Goal: Task Accomplishment & Management: Manage account settings

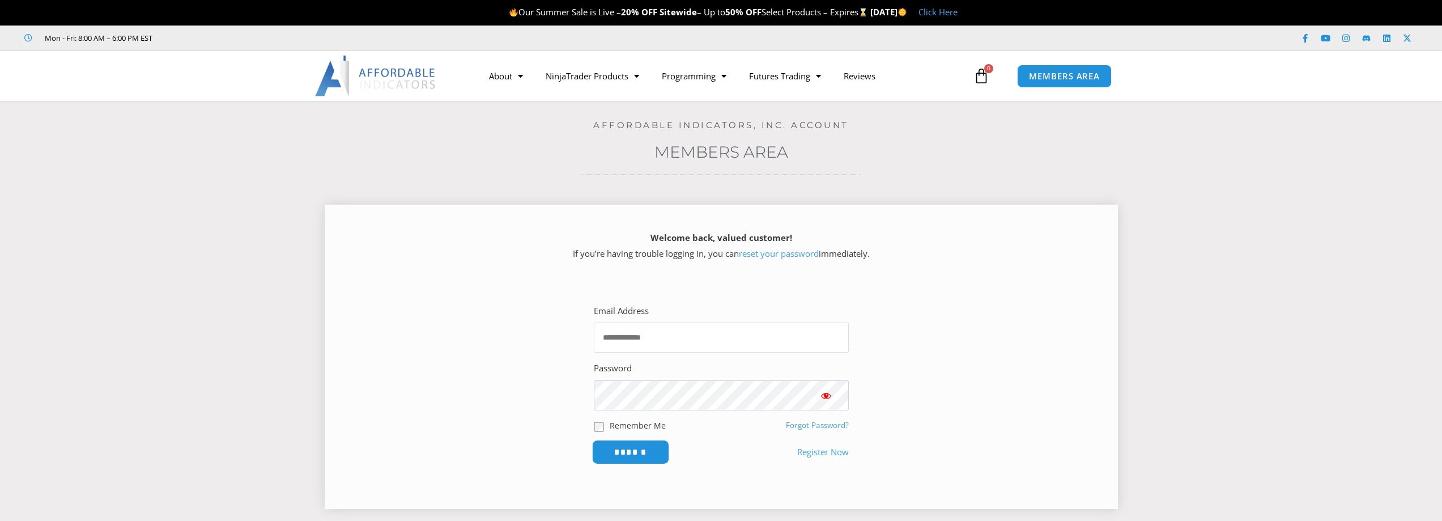
type input "**********"
click at [648, 453] on input "******" at bounding box center [630, 452] width 78 height 24
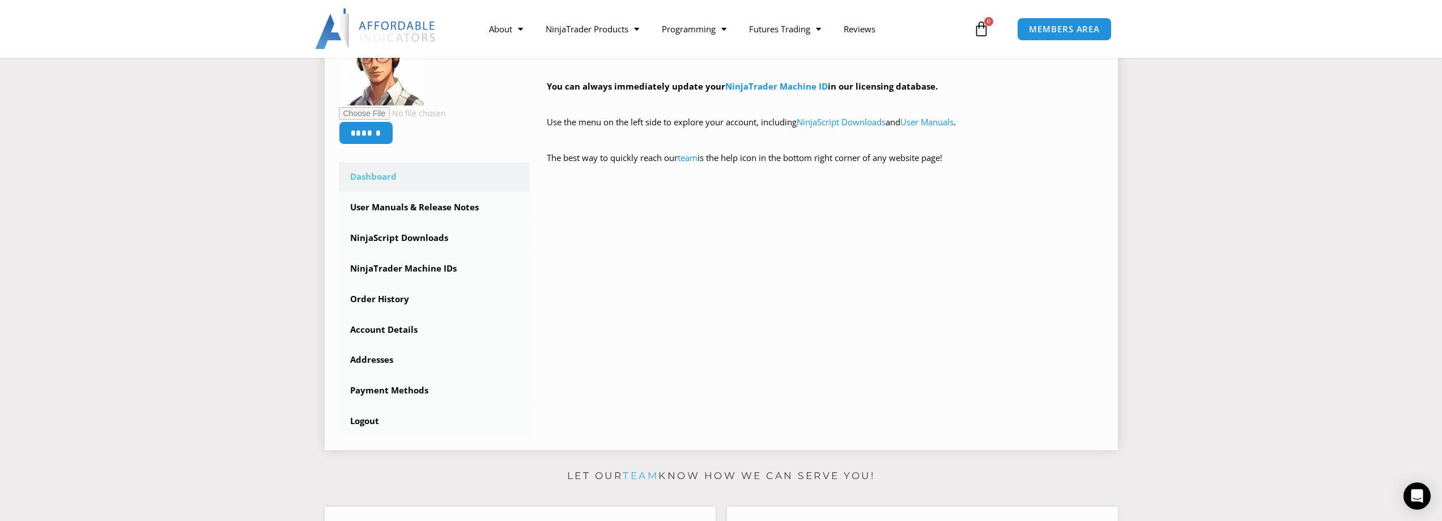
scroll to position [170, 0]
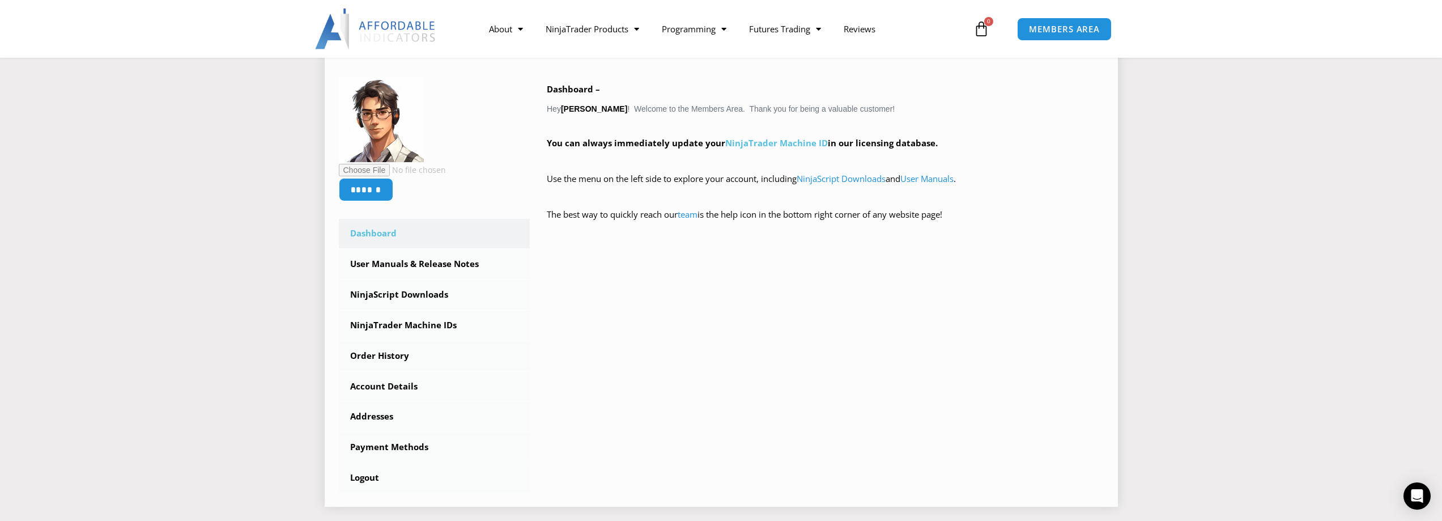
click at [784, 144] on link "NinjaTrader Machine ID" at bounding box center [776, 142] width 103 height 11
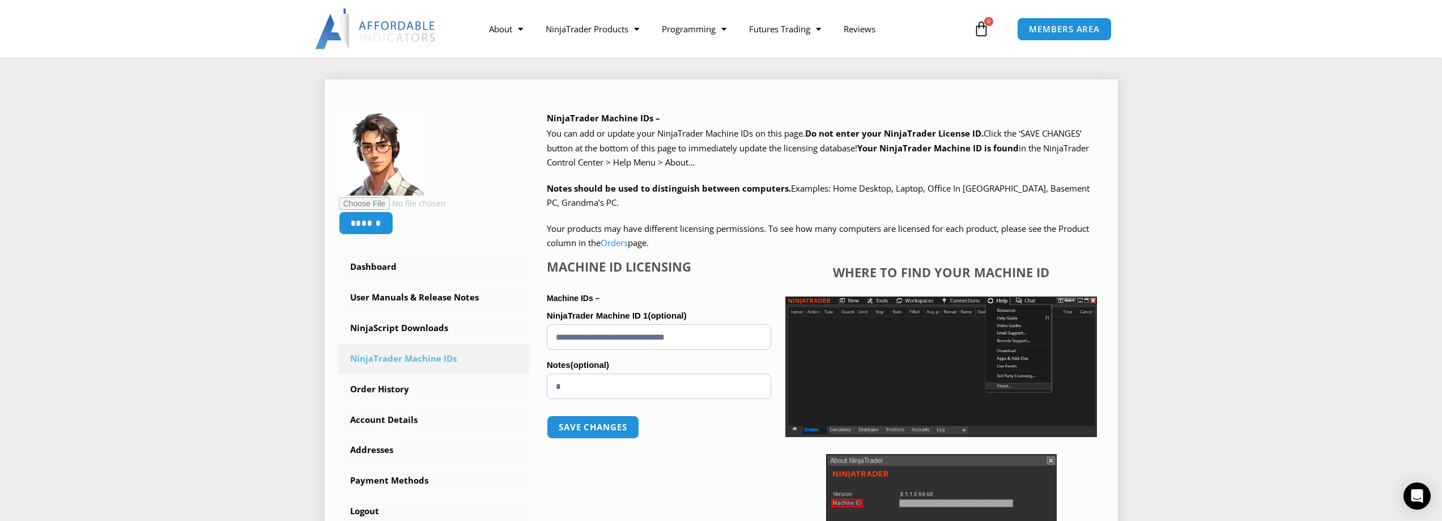
scroll to position [113, 0]
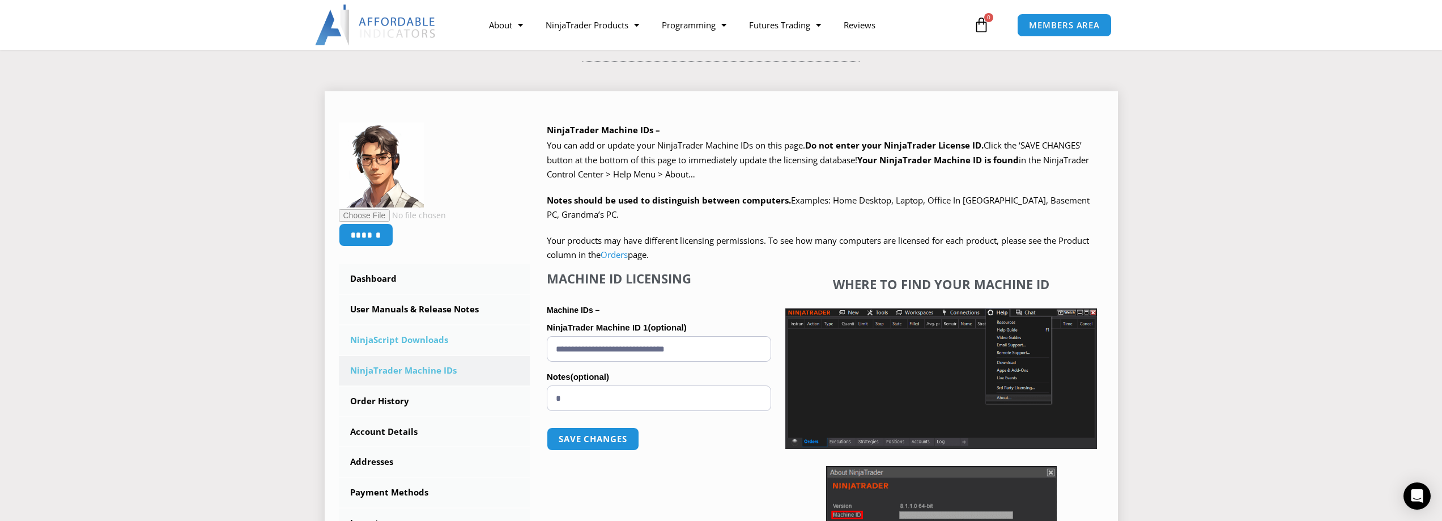
click at [383, 339] on link "NinjaScript Downloads" at bounding box center [434, 339] width 191 height 29
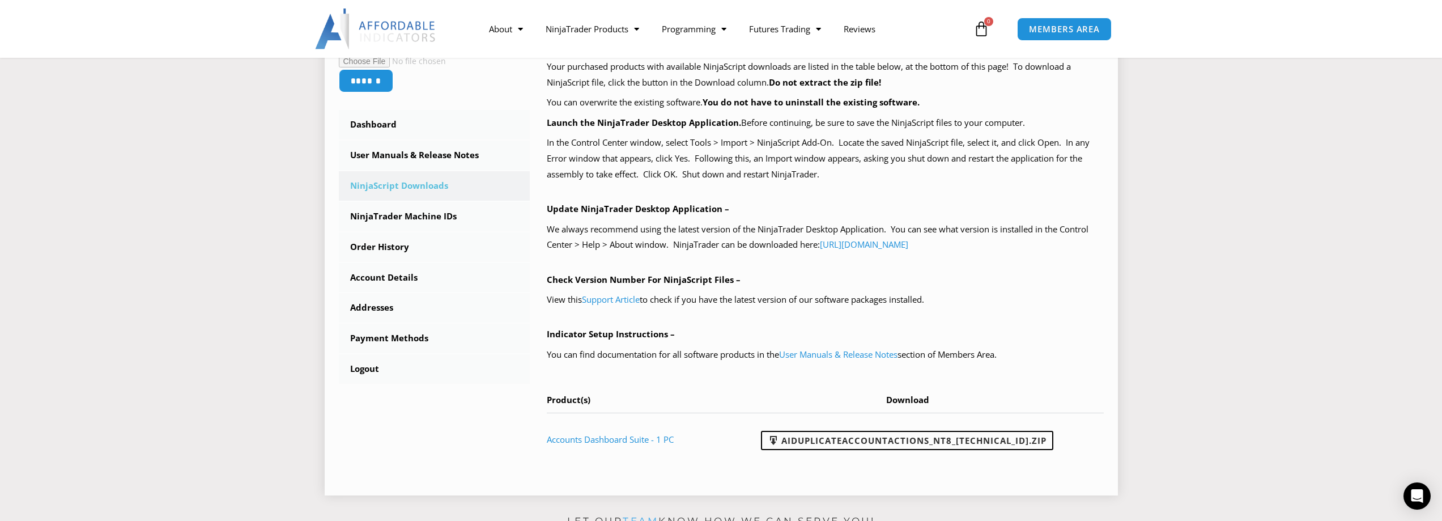
scroll to position [283, 0]
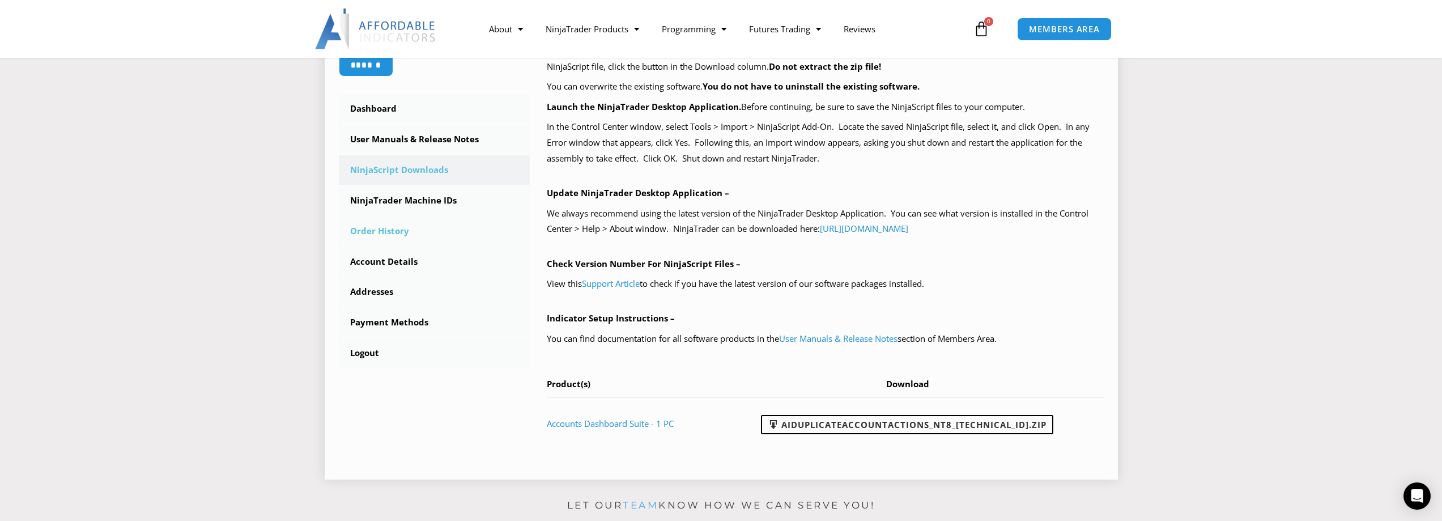
click at [375, 226] on link "Order History" at bounding box center [434, 230] width 191 height 29
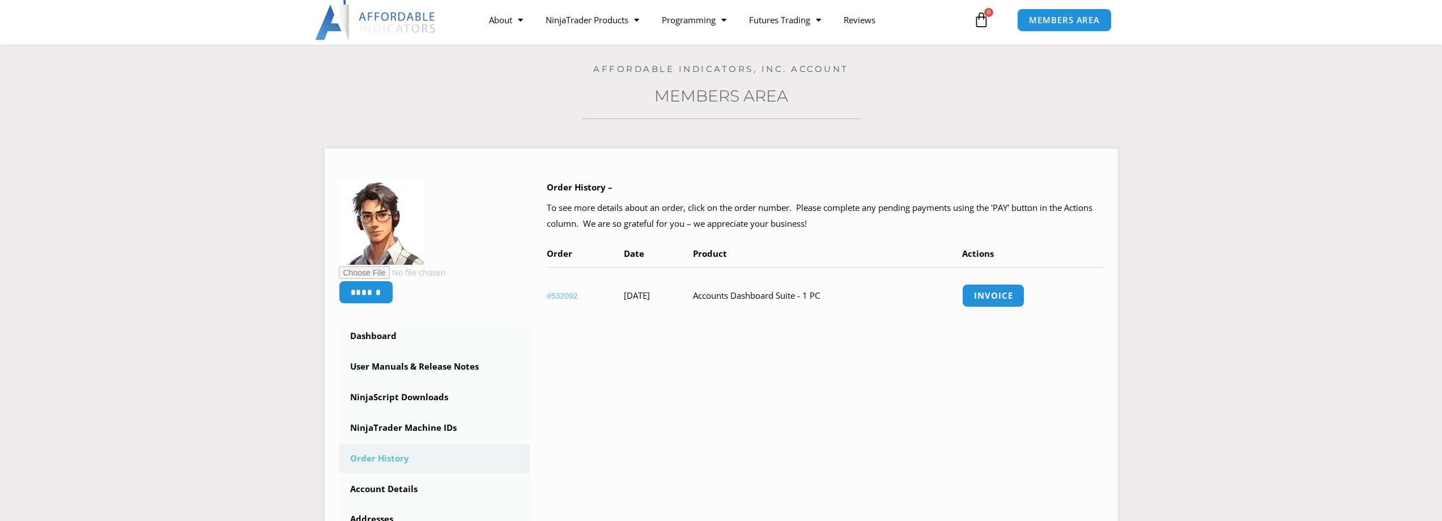
scroll to position [57, 0]
click at [359, 334] on link "Dashboard" at bounding box center [434, 335] width 191 height 29
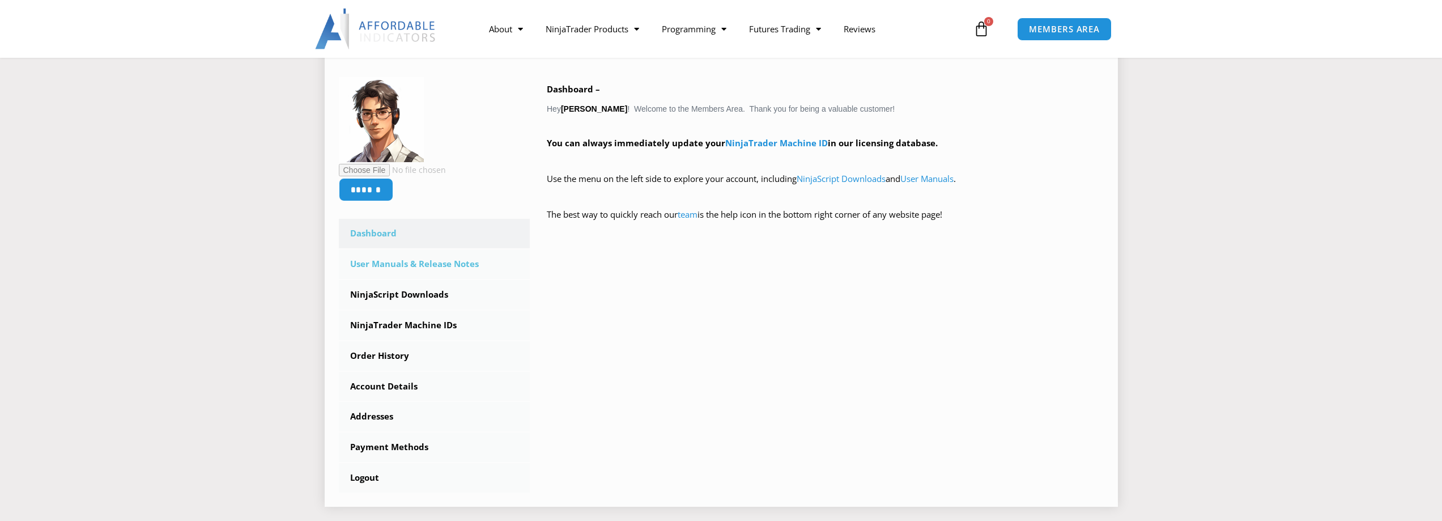
click at [416, 267] on link "User Manuals & Release Notes" at bounding box center [434, 263] width 191 height 29
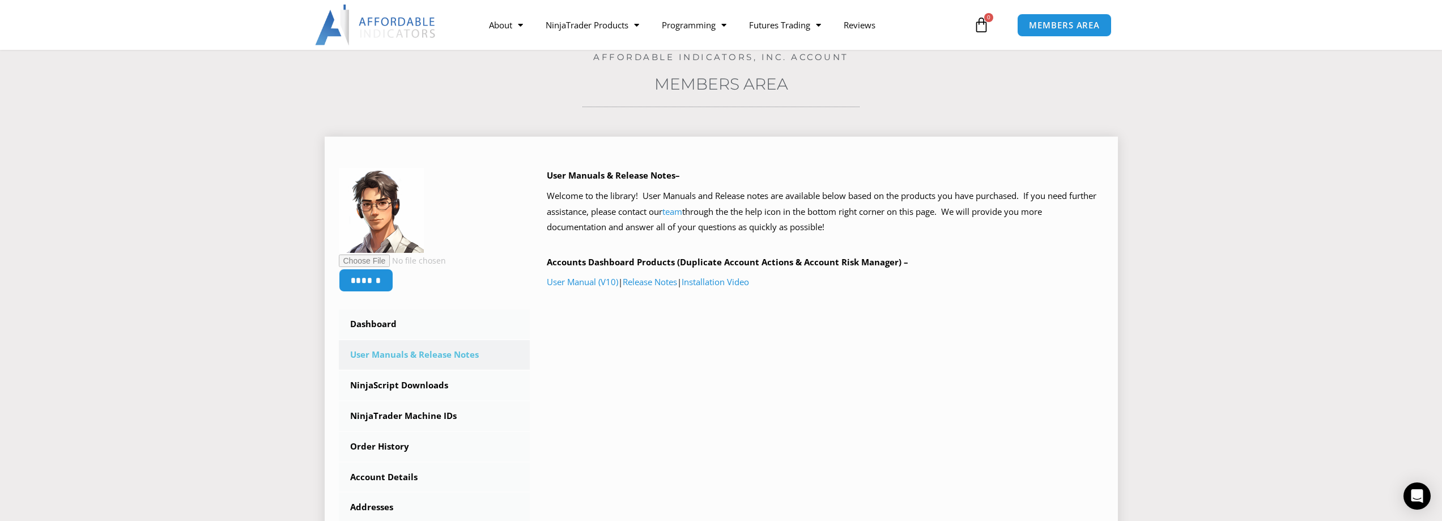
scroll to position [113, 0]
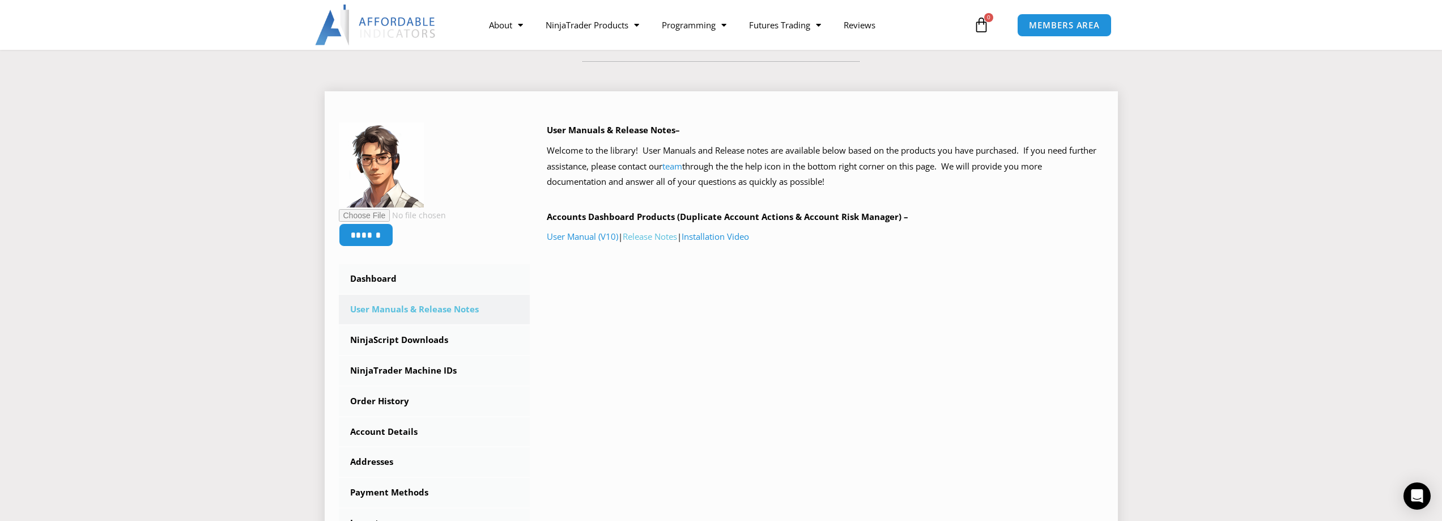
click at [656, 237] on link "Release Notes" at bounding box center [650, 236] width 54 height 11
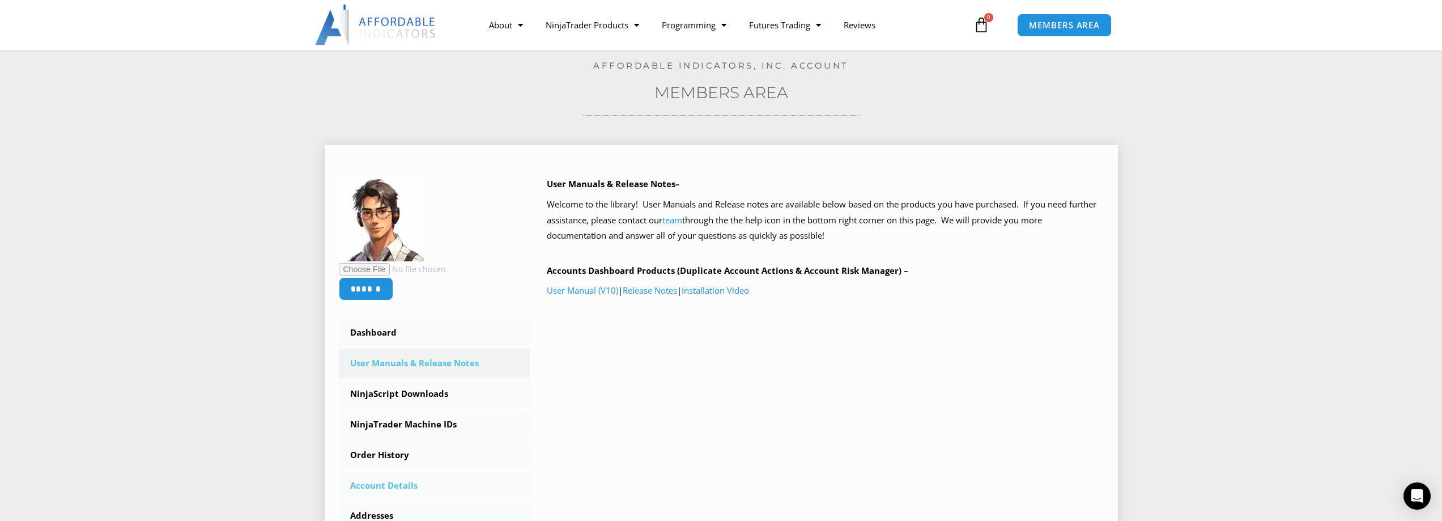
scroll to position [57, 0]
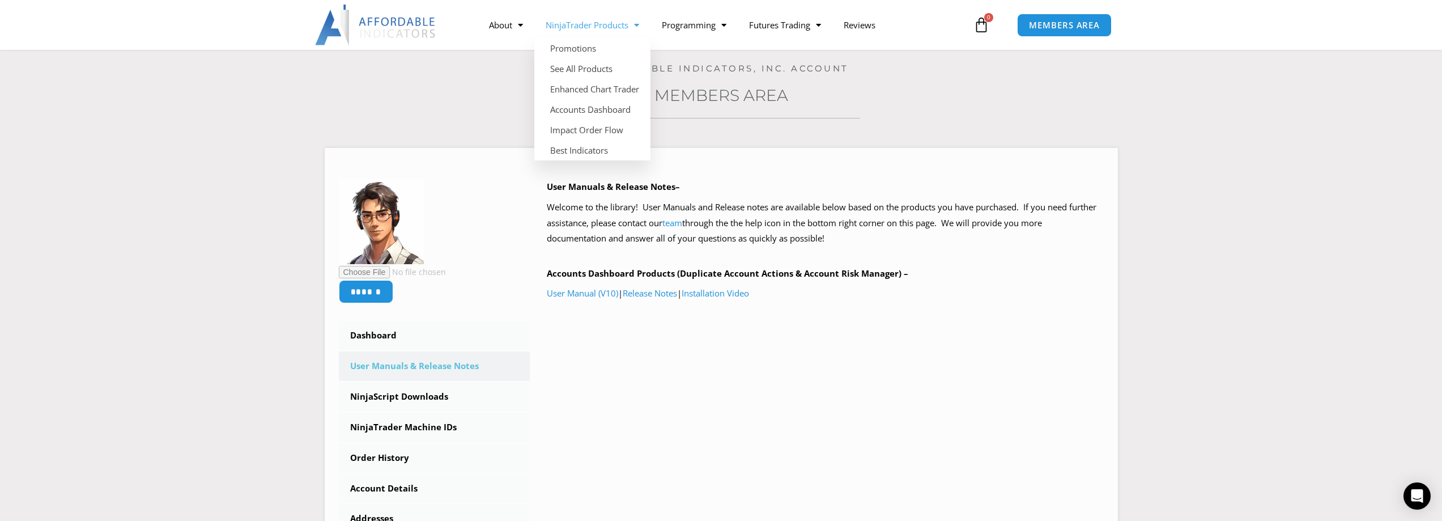
click at [643, 28] on link "NinjaTrader Products" at bounding box center [592, 25] width 116 height 26
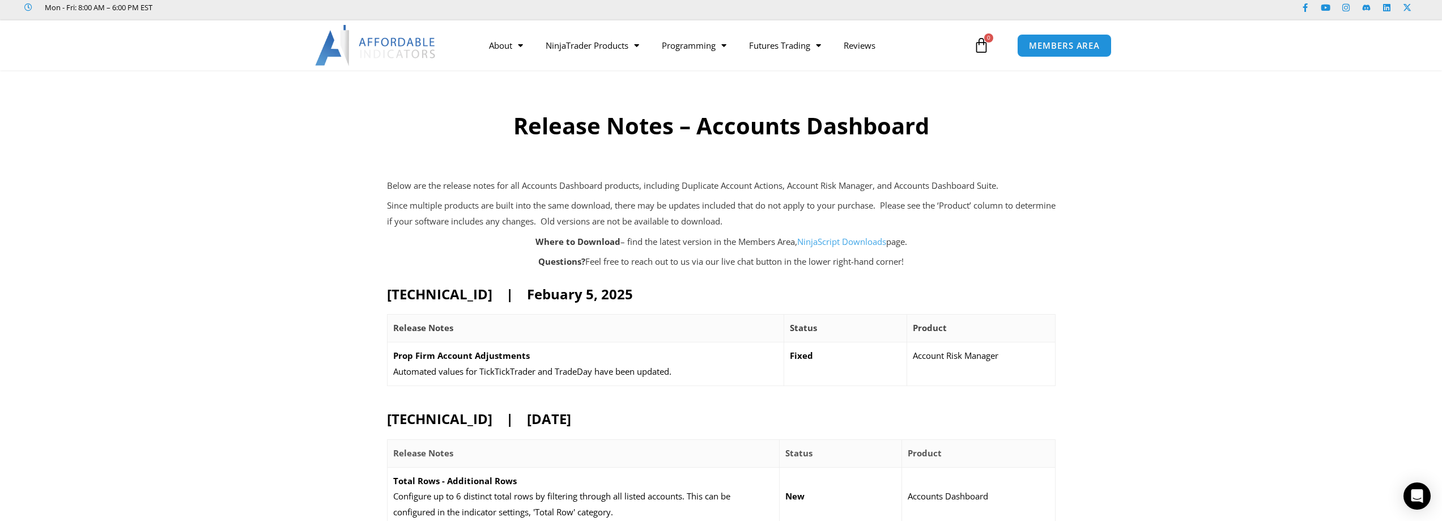
scroll to position [57, 0]
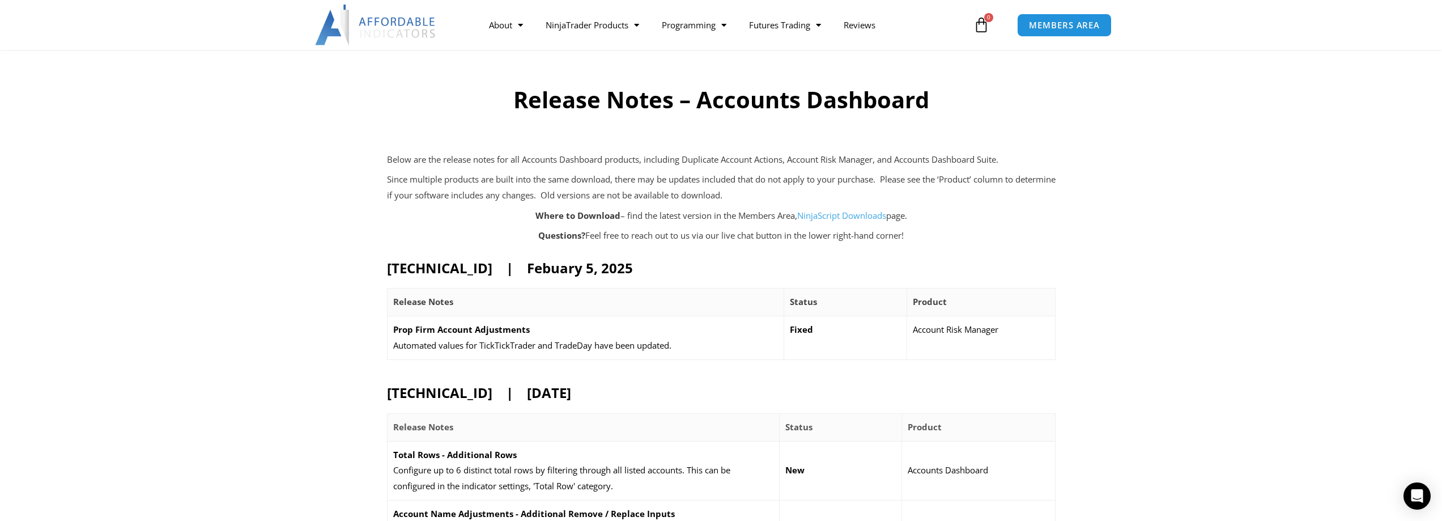
click at [842, 218] on link "NinjaScript Downloads" at bounding box center [841, 215] width 89 height 11
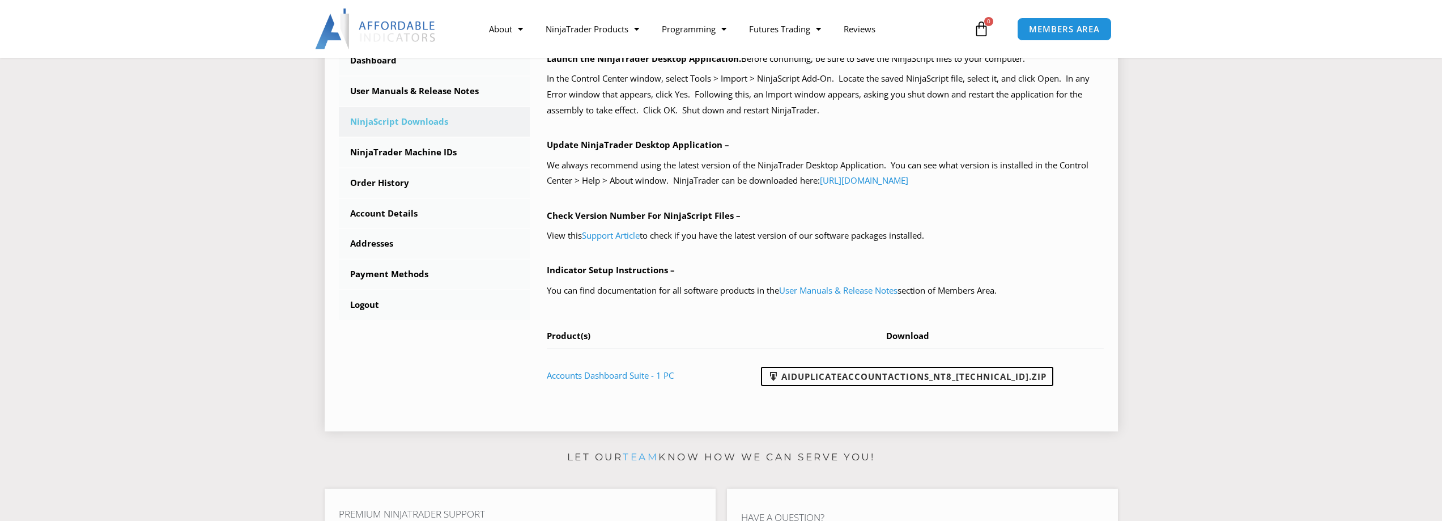
scroll to position [340, 0]
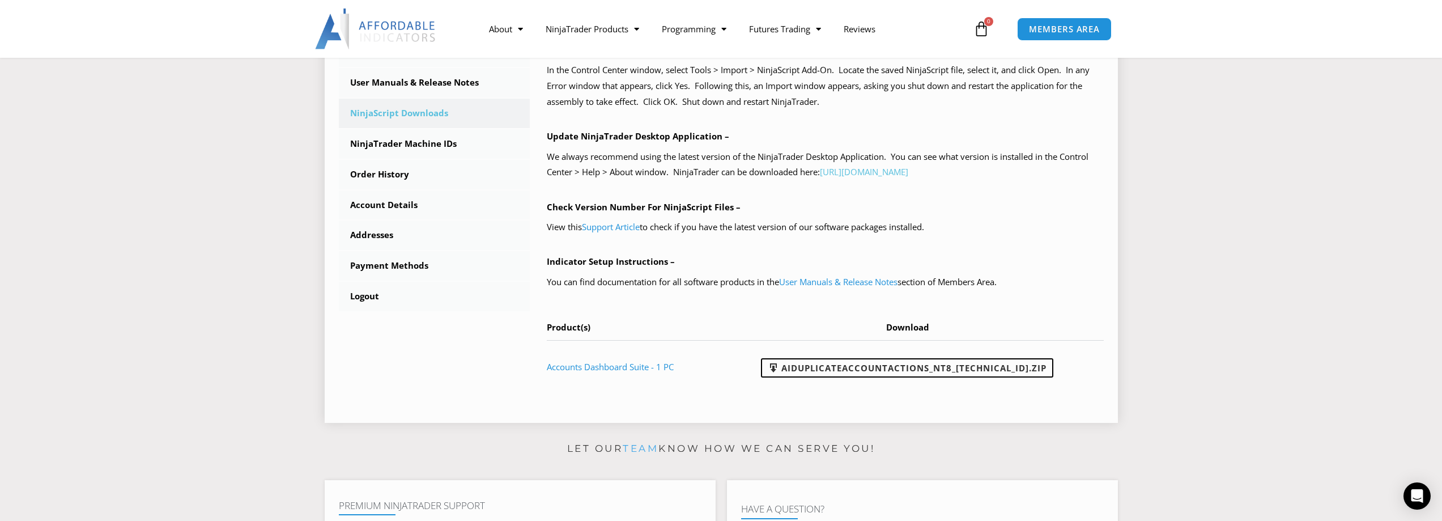
click at [890, 174] on link "https://account.ninjatrader.com/download" at bounding box center [864, 171] width 88 height 11
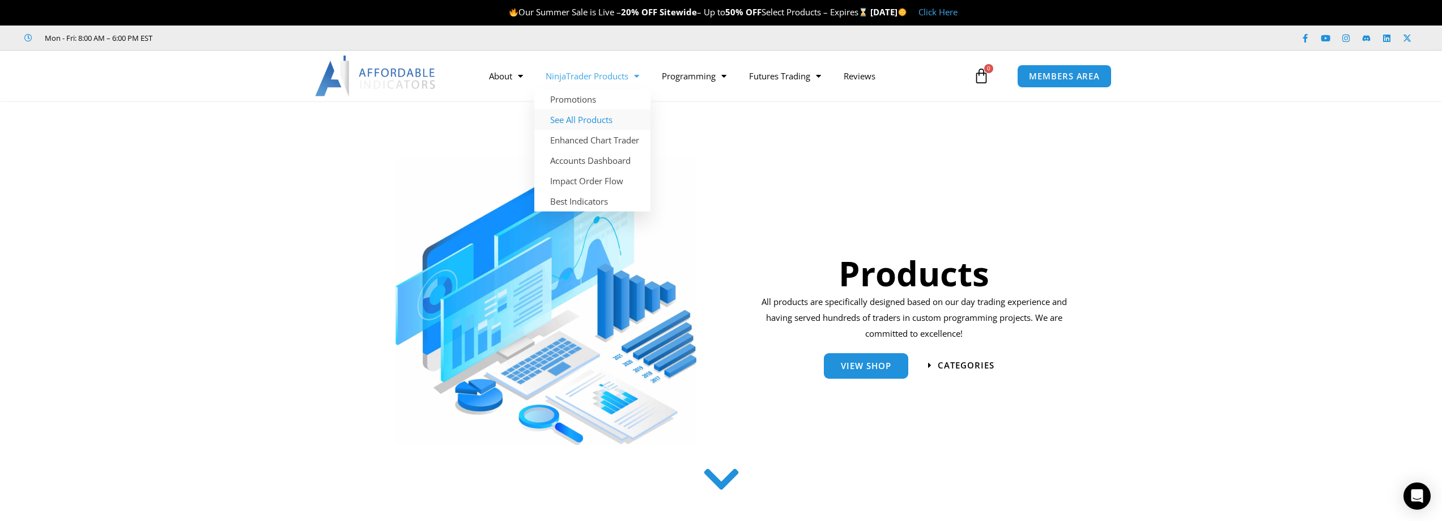
click at [599, 125] on link "See All Products" at bounding box center [592, 119] width 116 height 20
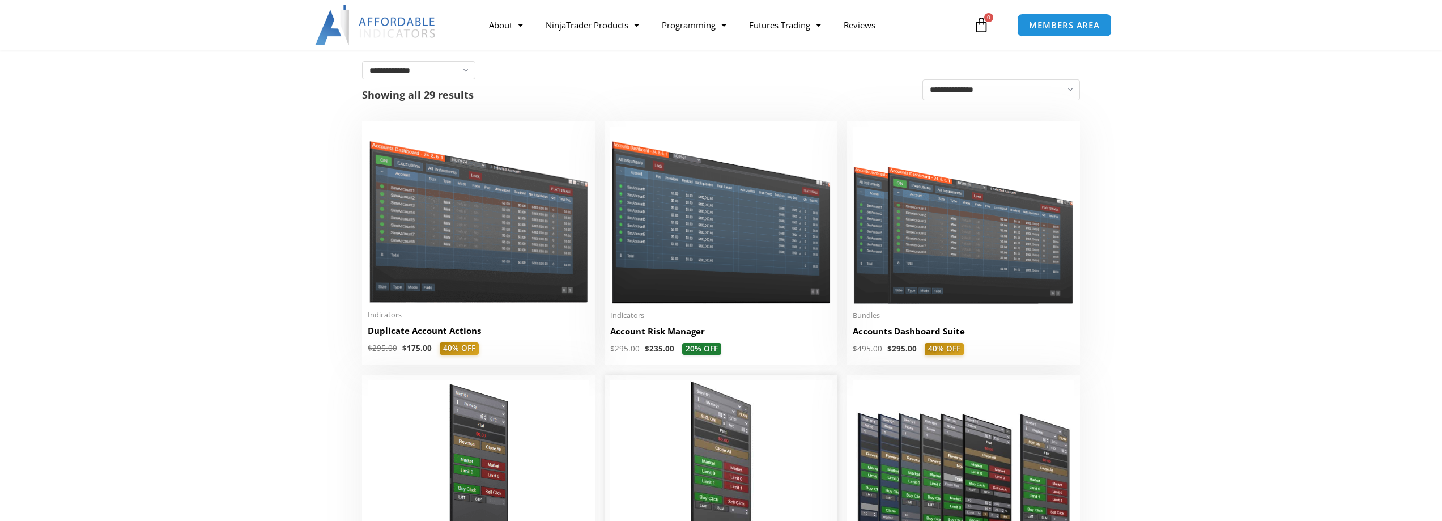
scroll to position [227, 0]
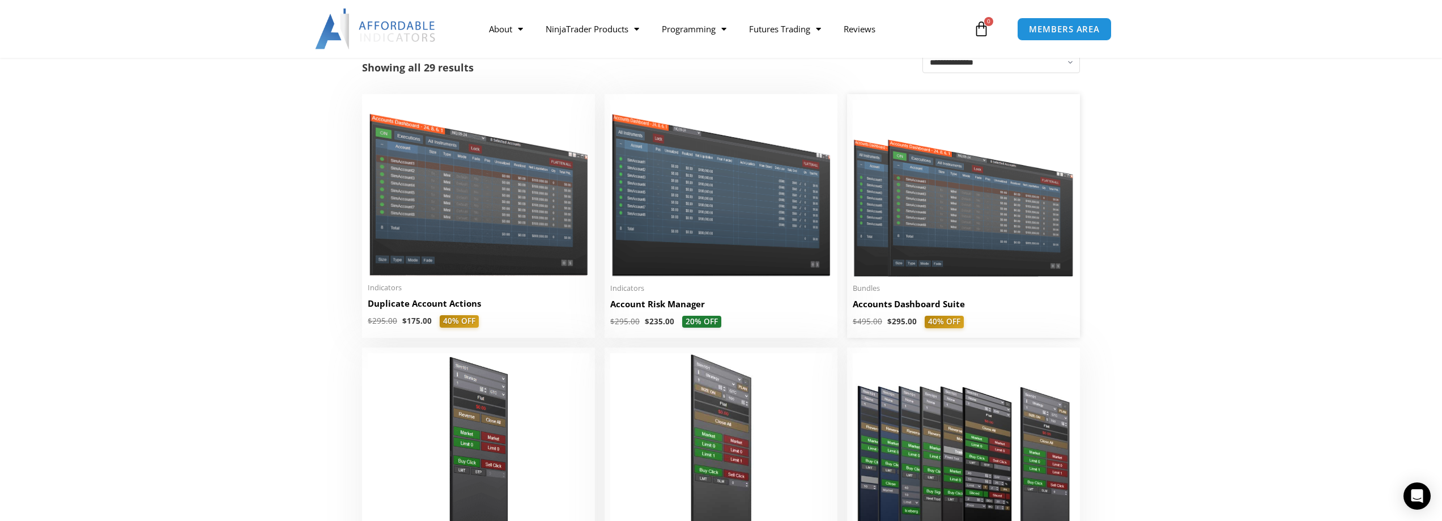
click at [943, 265] on img at bounding box center [964, 188] width 222 height 177
click at [909, 306] on h2 "Accounts Dashboard Suite" at bounding box center [964, 304] width 222 height 12
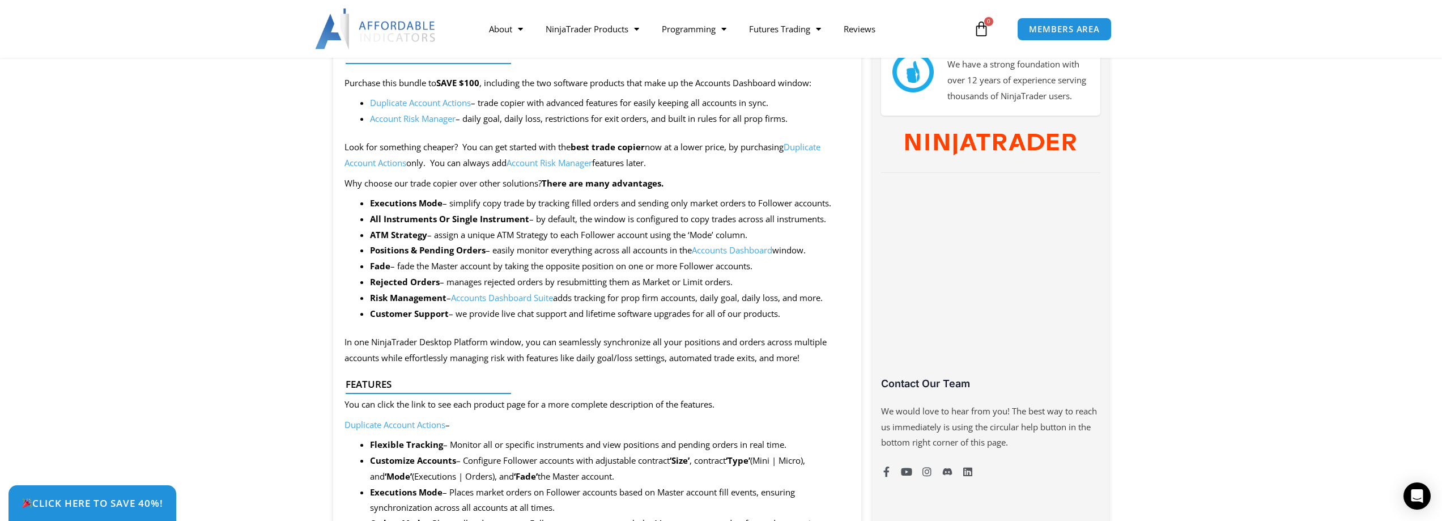
scroll to position [680, 0]
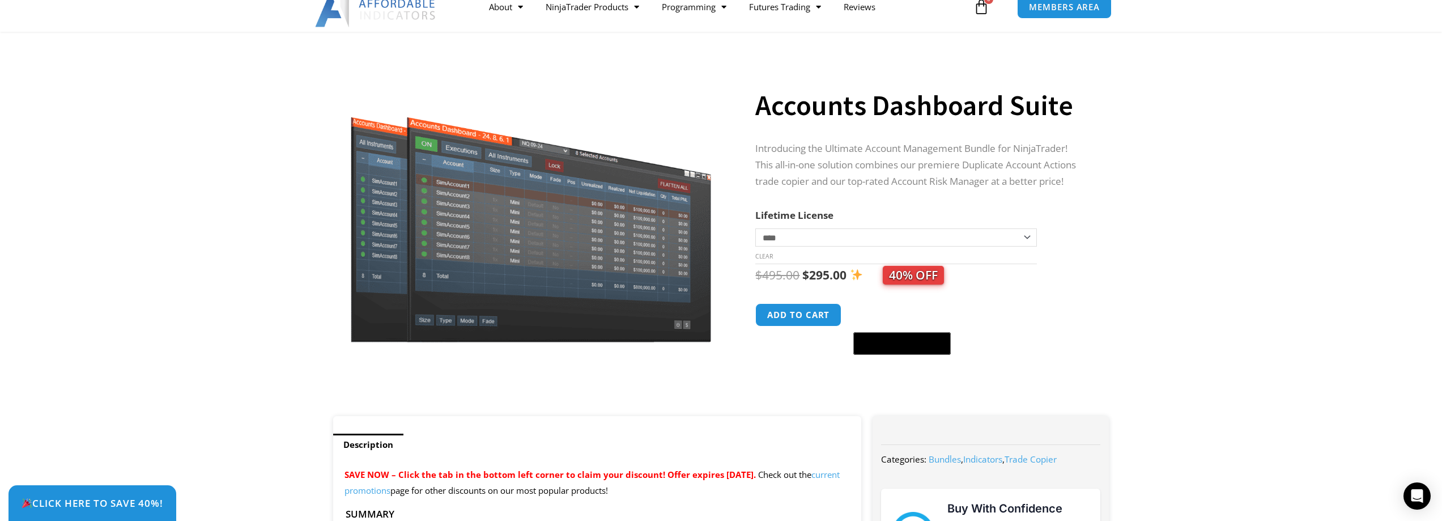
scroll to position [0, 0]
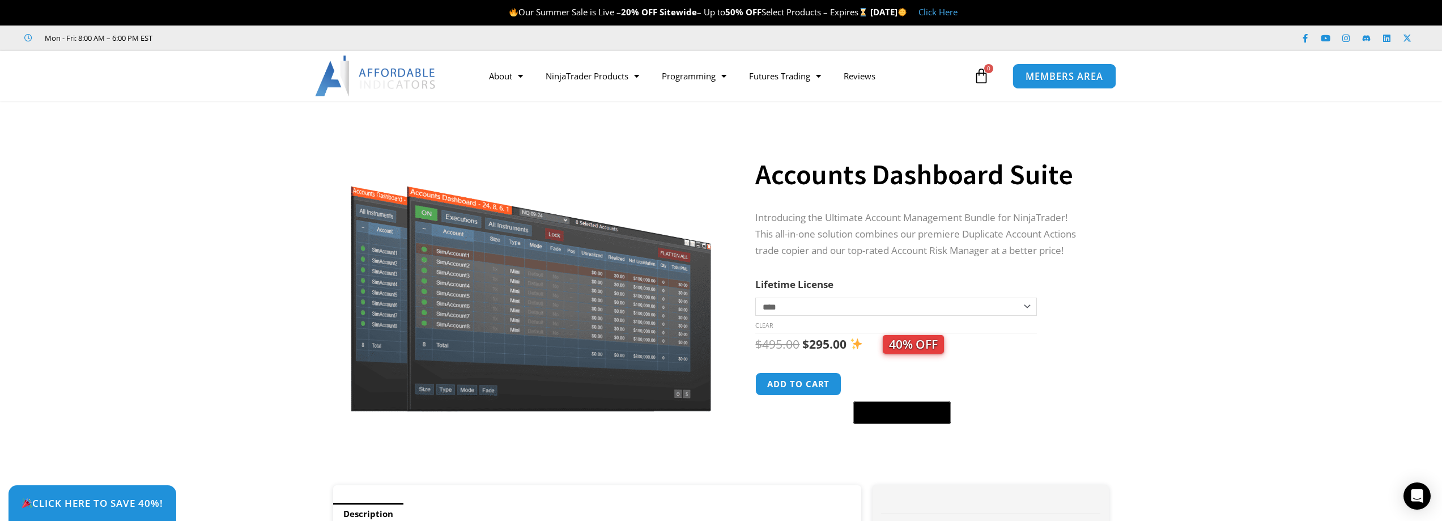
click at [1071, 84] on link "MEMBERS AREA" at bounding box center [1064, 75] width 104 height 25
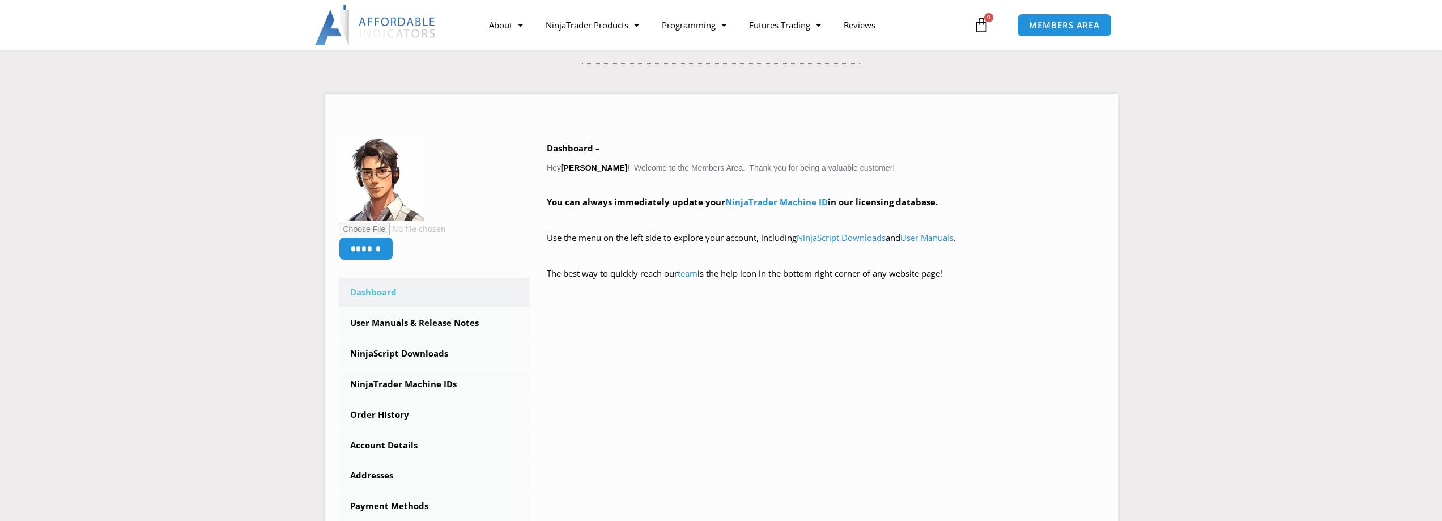
scroll to position [113, 0]
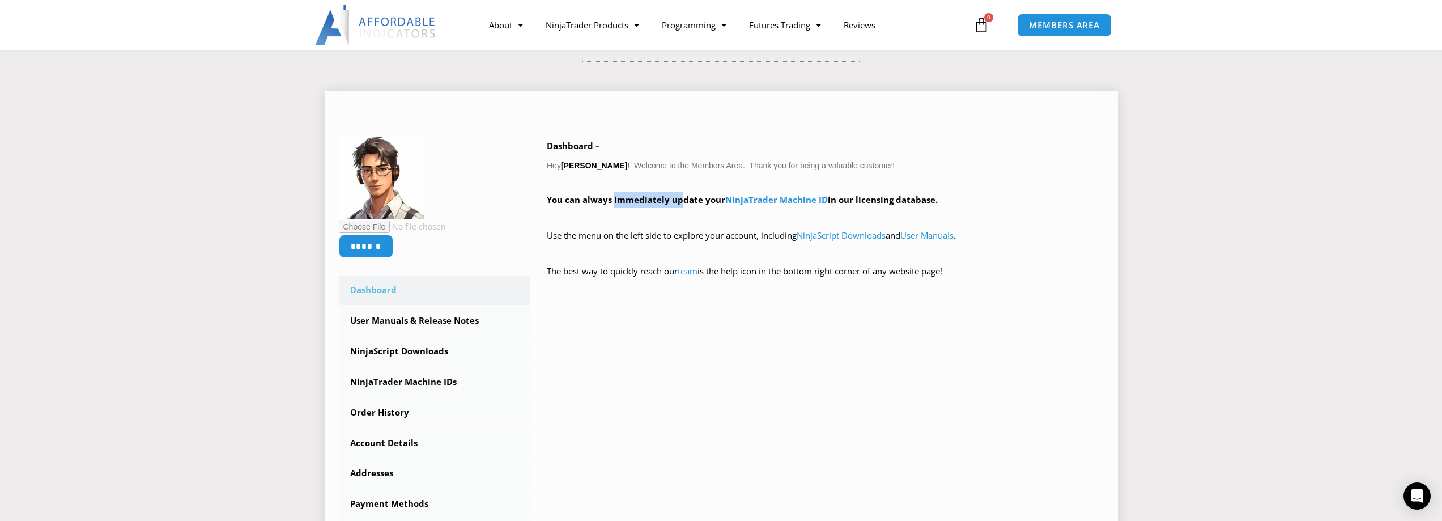
drag, startPoint x: 588, startPoint y: 201, endPoint x: 657, endPoint y: 201, distance: 68.6
click at [657, 201] on strong "You can always immediately update your NinjaTrader Machine ID in our licensing …" at bounding box center [742, 199] width 391 height 11
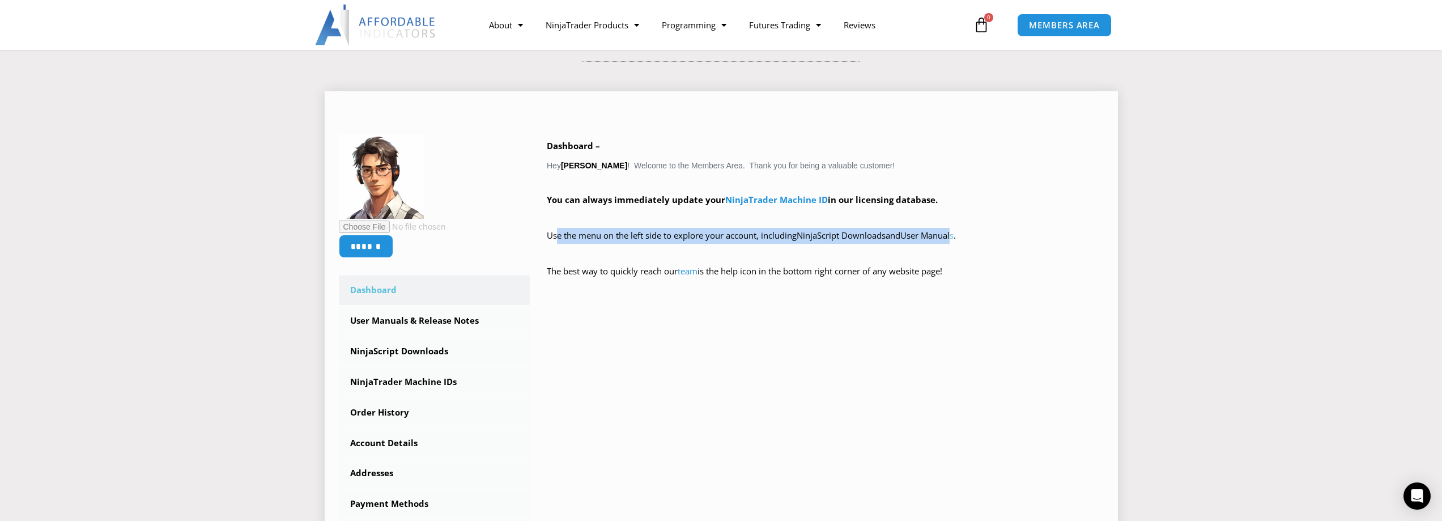
drag, startPoint x: 547, startPoint y: 234, endPoint x: 964, endPoint y: 236, distance: 417.0
click at [964, 236] on p "Use the menu on the left side to explore your account, including NinjaScript Do…" at bounding box center [825, 244] width 557 height 32
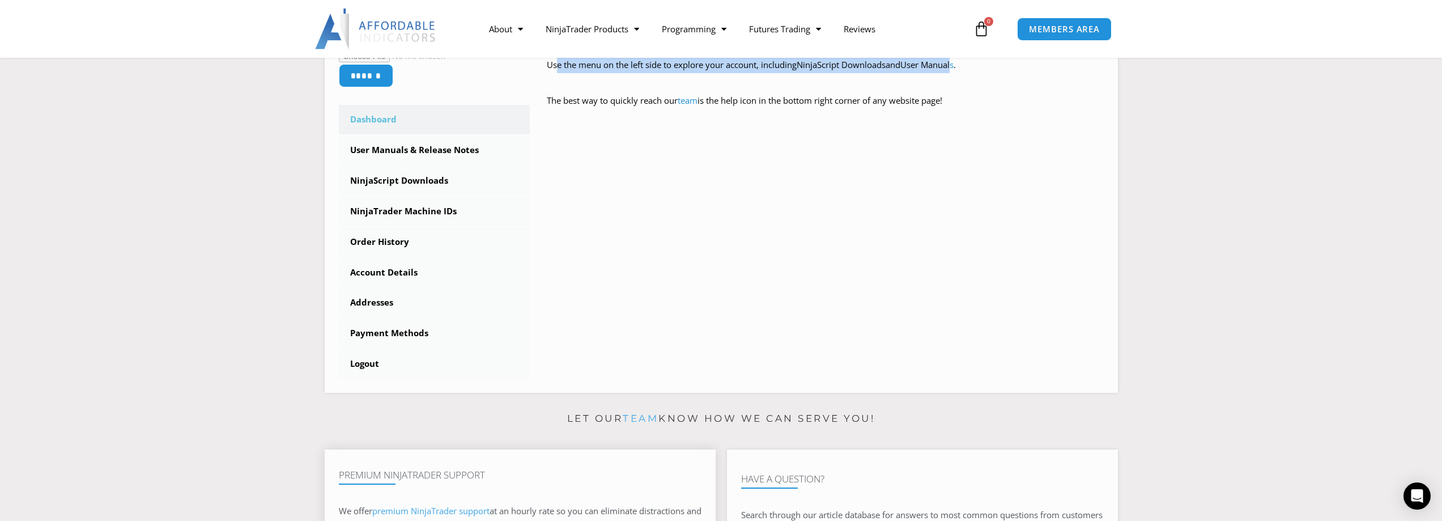
scroll to position [283, 0]
click at [418, 176] on link "NinjaScript Downloads" at bounding box center [434, 181] width 191 height 29
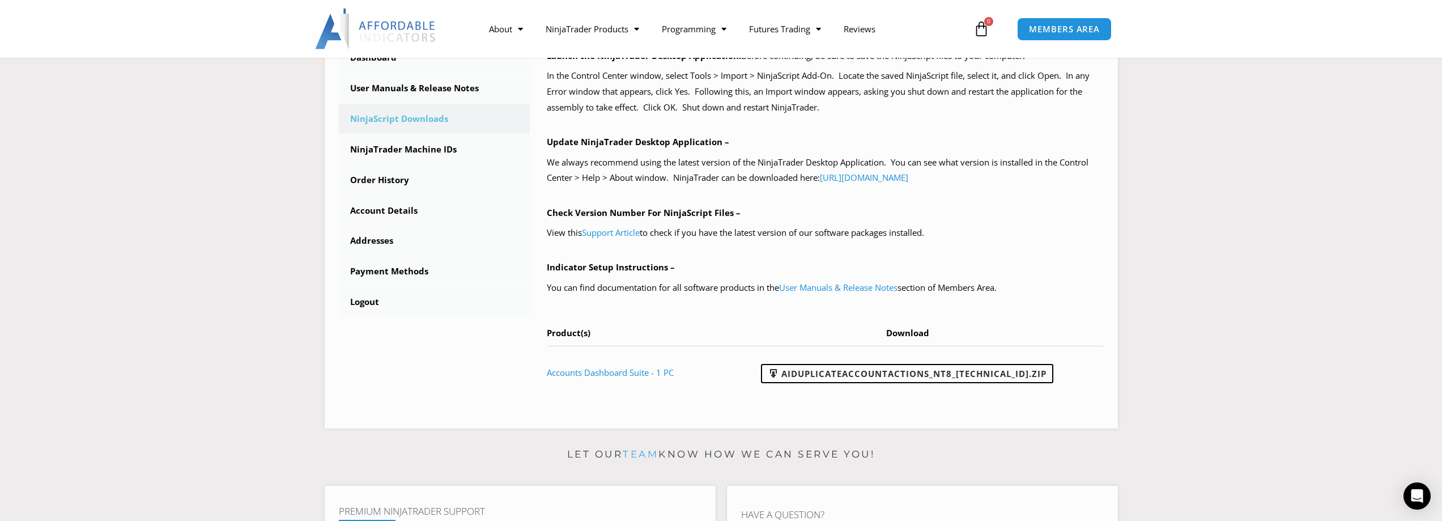
scroll to position [397, 0]
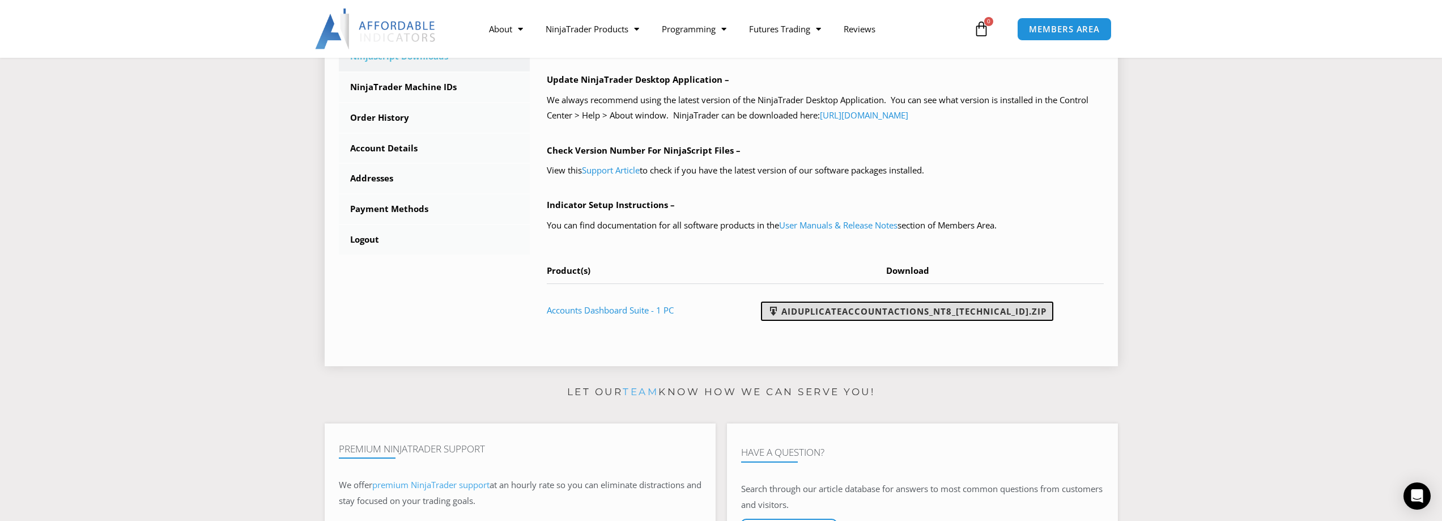
click at [888, 317] on link "AIDuplicateAccountActions_NT8_[TECHNICAL_ID].zip" at bounding box center [907, 310] width 292 height 19
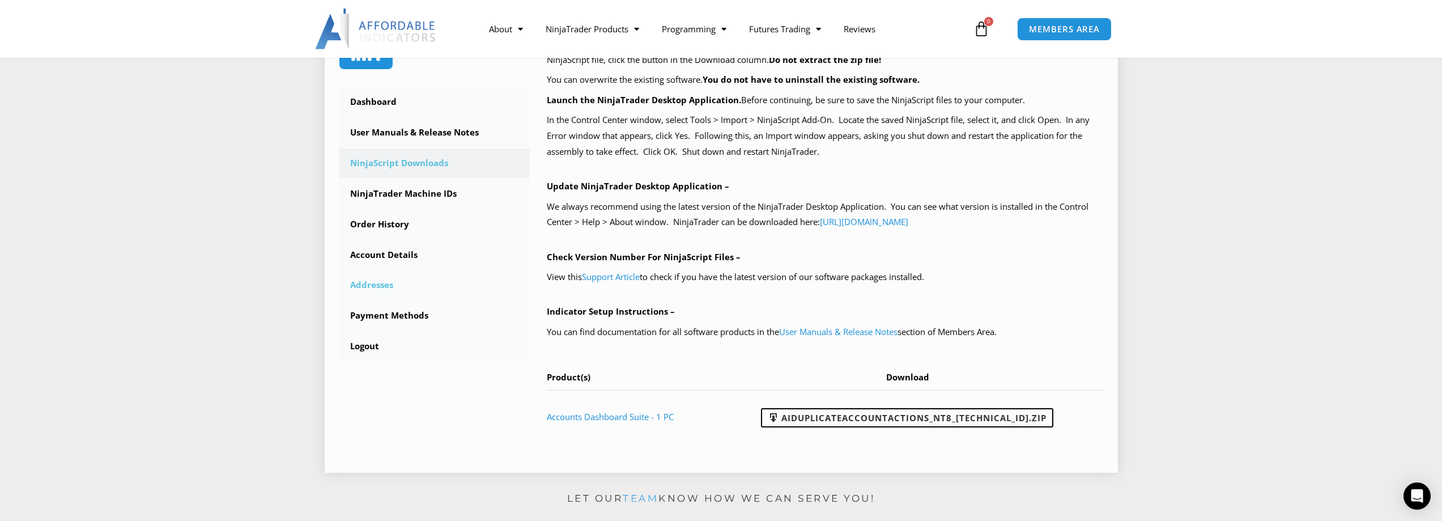
scroll to position [283, 0]
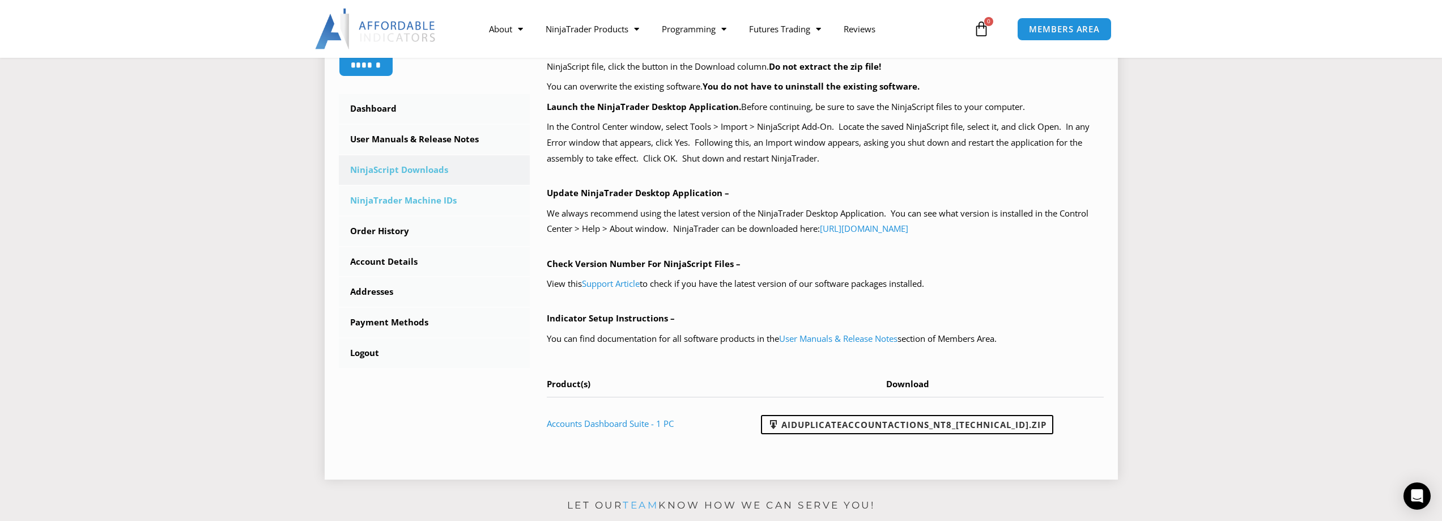
click at [423, 197] on link "NinjaTrader Machine IDs" at bounding box center [434, 200] width 191 height 29
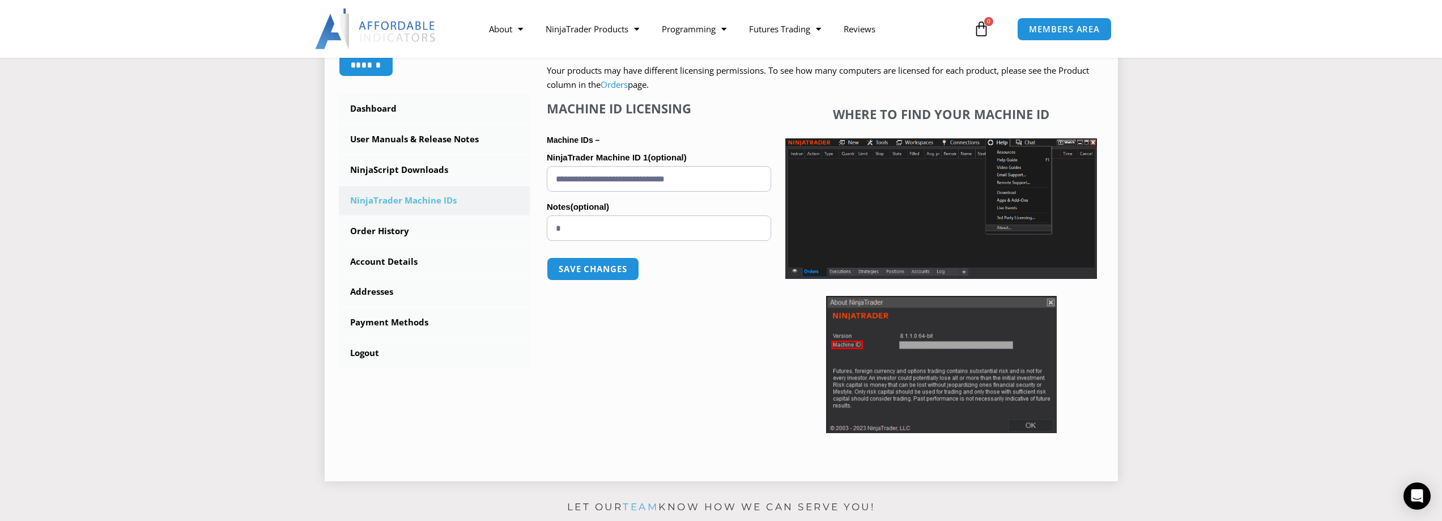
click at [689, 185] on input "**********" at bounding box center [659, 178] width 224 height 25
drag, startPoint x: 736, startPoint y: 181, endPoint x: 537, endPoint y: 177, distance: 198.9
click at [537, 177] on div "NinjaTrader Machine IDs – We are transitioning all NinjaTrader software package…" at bounding box center [817, 209] width 574 height 514
paste input "text"
type input "**********"
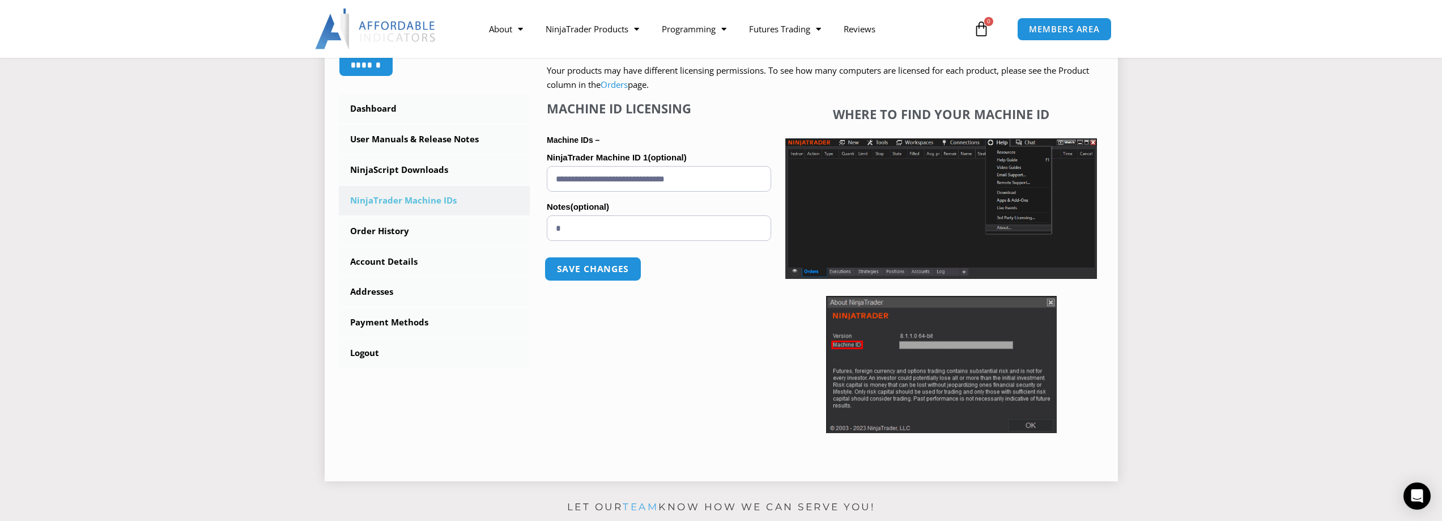
click at [609, 275] on button "Save changes" at bounding box center [592, 269] width 97 height 24
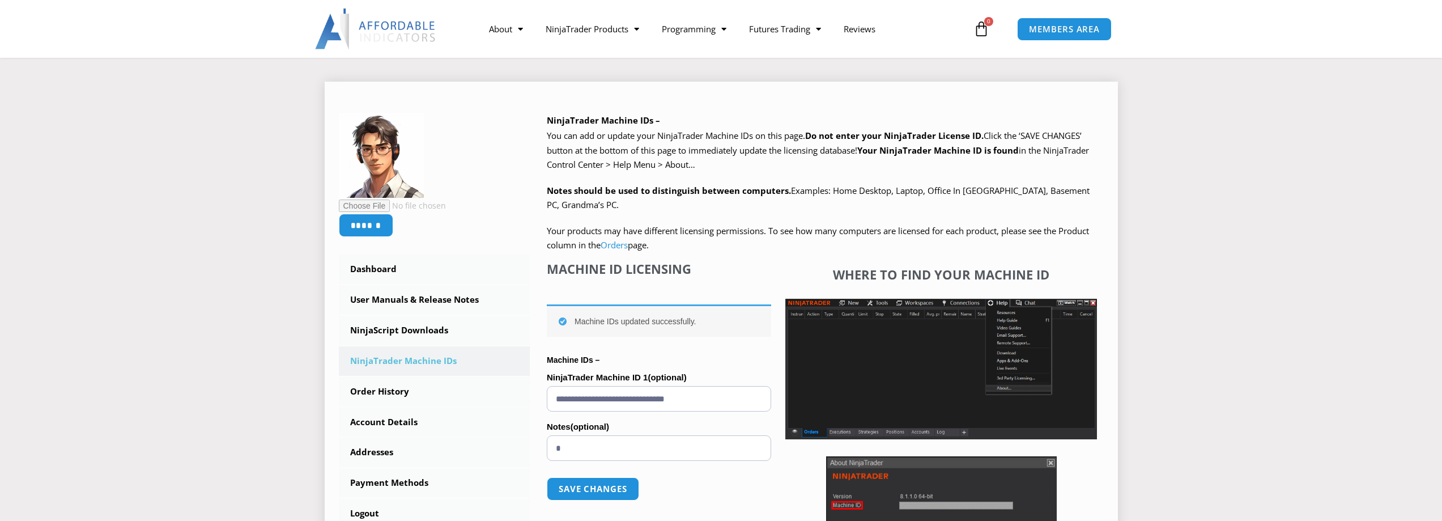
scroll to position [227, 0]
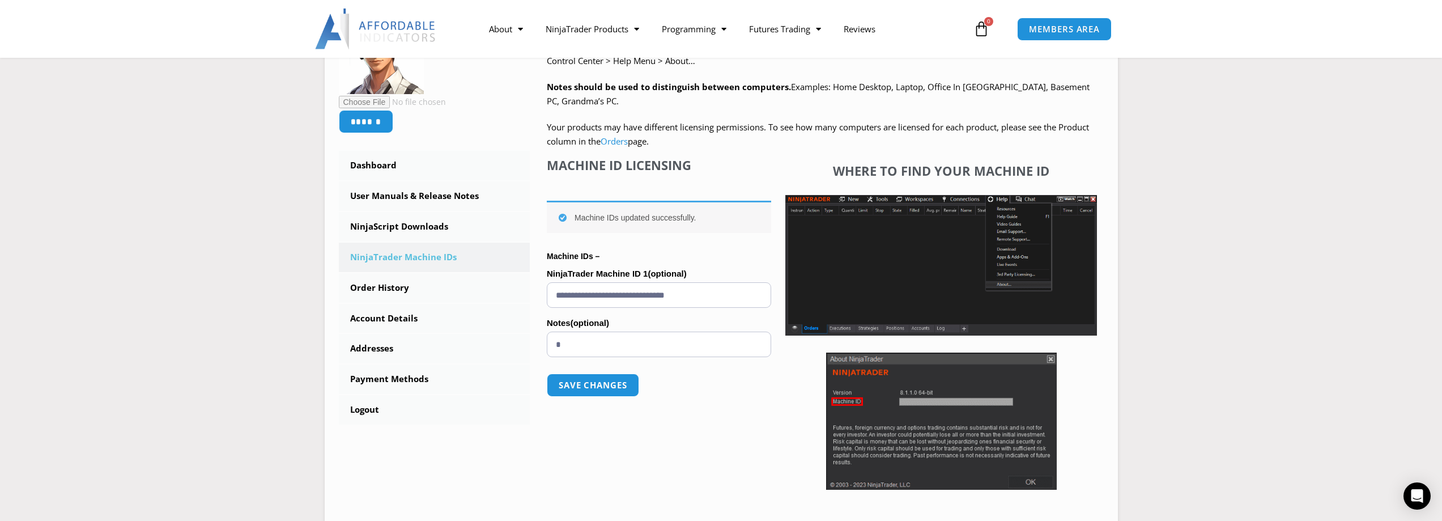
click at [1226, 193] on section "****** Dashboard Subscriptions User Manuals & Release Notes NinjaScript Downloa…" at bounding box center [720, 253] width 1385 height 585
click at [208, 254] on section "****** Dashboard Subscriptions User Manuals & Release Notes NinjaScript Downloa…" at bounding box center [720, 253] width 1385 height 585
click at [431, 194] on link "User Manuals & Release Notes" at bounding box center [434, 195] width 191 height 29
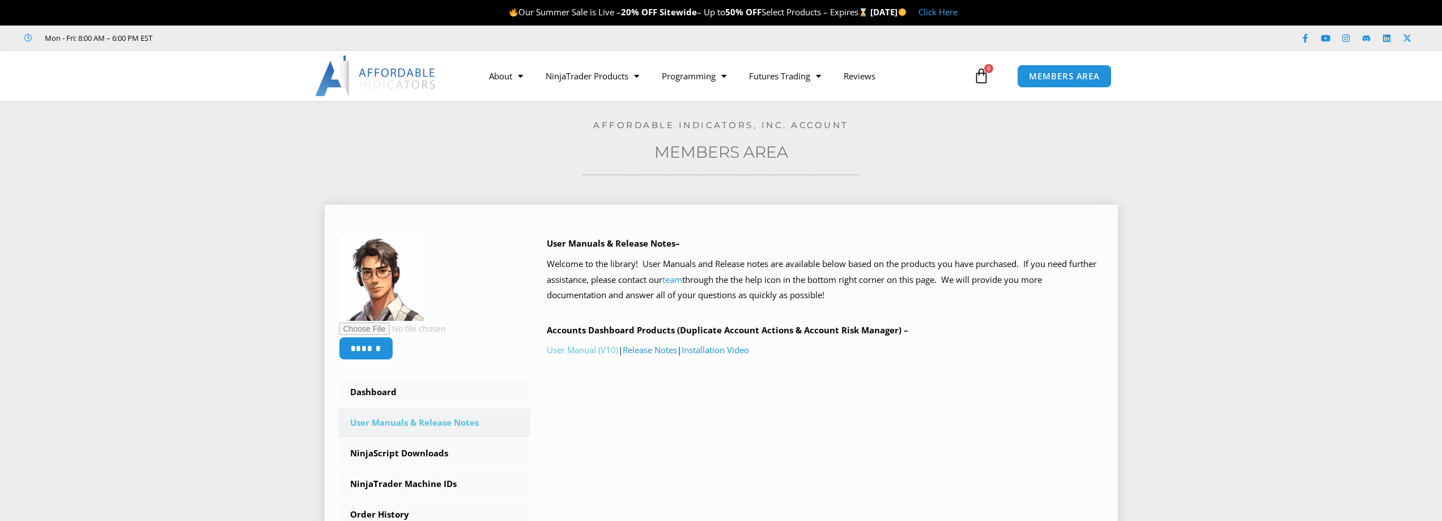
click at [583, 350] on link "User Manual (V10)" at bounding box center [582, 349] width 71 height 11
